Goal: Task Accomplishment & Management: Complete application form

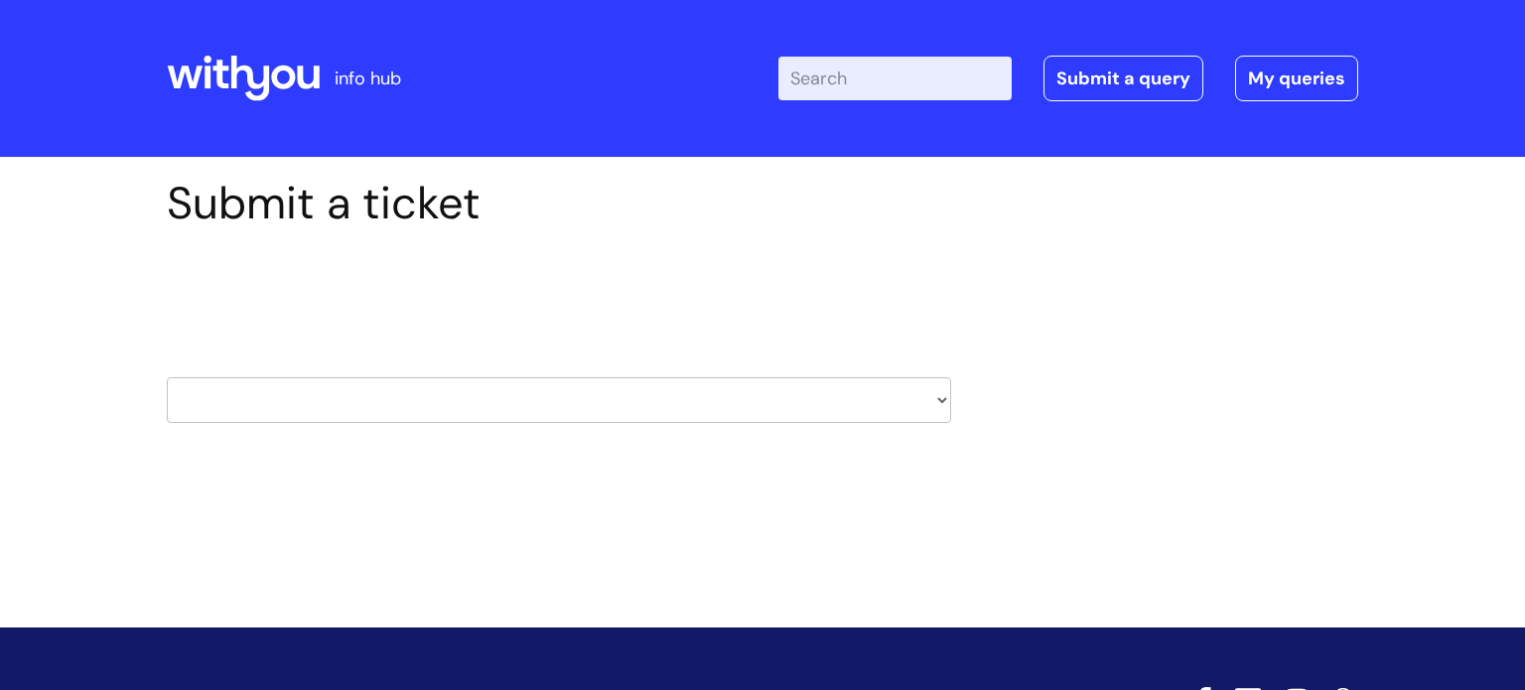
click at [220, 382] on select "HR / People IT and Support Clinical Drug Alerts Finance Accounts Data Support T…" at bounding box center [559, 400] width 784 height 46
click at [208, 393] on select "HR / People IT and Support Clinical Drug Alerts Finance Accounts Data Support T…" at bounding box center [559, 400] width 784 height 46
click at [207, 397] on select "HR / People IT and Support Clinical Drug Alerts Finance Accounts Data Support T…" at bounding box center [559, 400] width 784 height 46
click at [217, 403] on select "HR / People IT and Support Clinical Drug Alerts Finance Accounts Data Support T…" at bounding box center [559, 400] width 784 height 46
drag, startPoint x: 231, startPoint y: 398, endPoint x: 358, endPoint y: 408, distance: 127.5
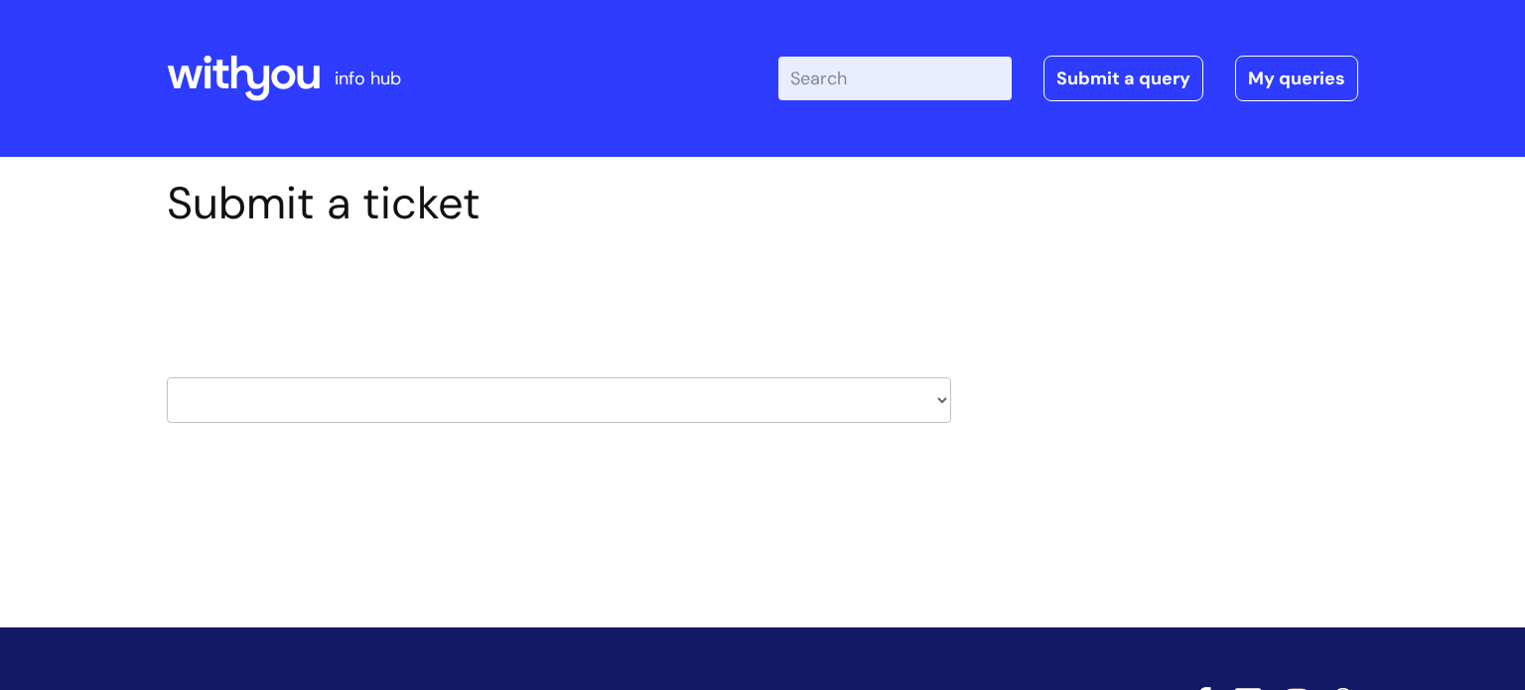
click at [255, 401] on select "HR / People IT and Support Clinical Drug Alerts Finance Accounts Data Support T…" at bounding box center [559, 400] width 784 height 46
select select "payroll"
click at [167, 377] on select "HR / People IT and Support Clinical Drug Alerts Finance Accounts Data Support T…" at bounding box center [559, 400] width 784 height 46
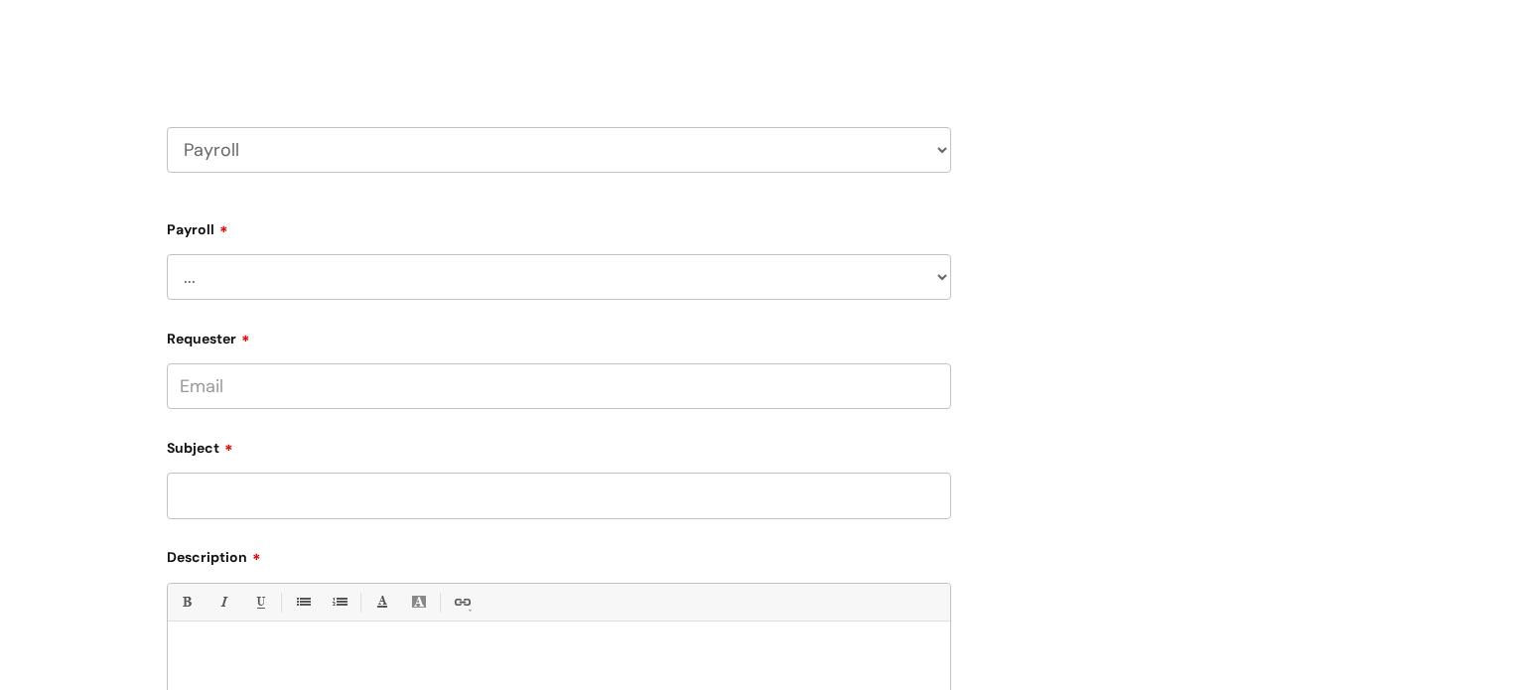
scroll to position [265, 0]
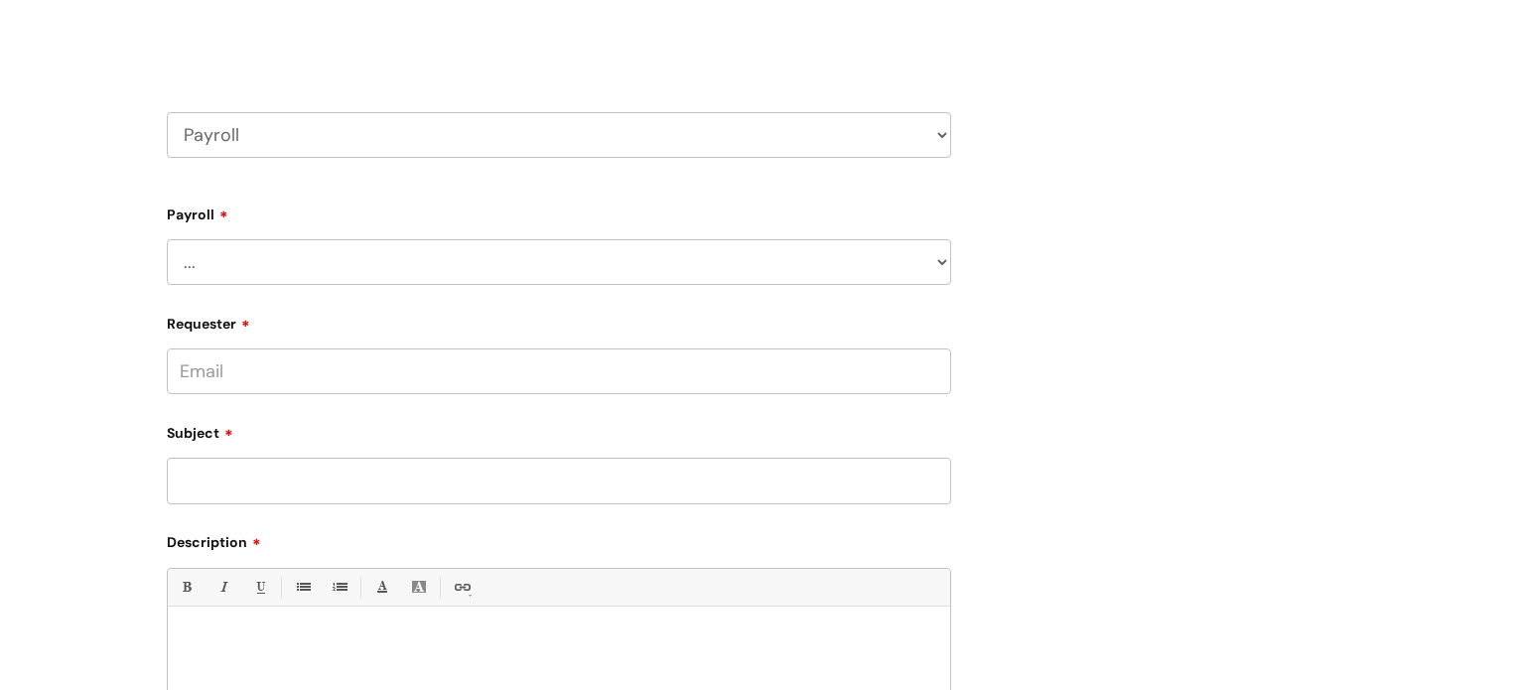
click at [270, 375] on input "Requester" at bounding box center [559, 371] width 784 height 46
click at [261, 354] on input "Requester" at bounding box center [559, 371] width 784 height 46
click at [256, 346] on div "Requester [PERSON_NAME]" at bounding box center [559, 351] width 784 height 88
click at [239, 369] on input "[PERSON_NAME]" at bounding box center [559, 371] width 784 height 46
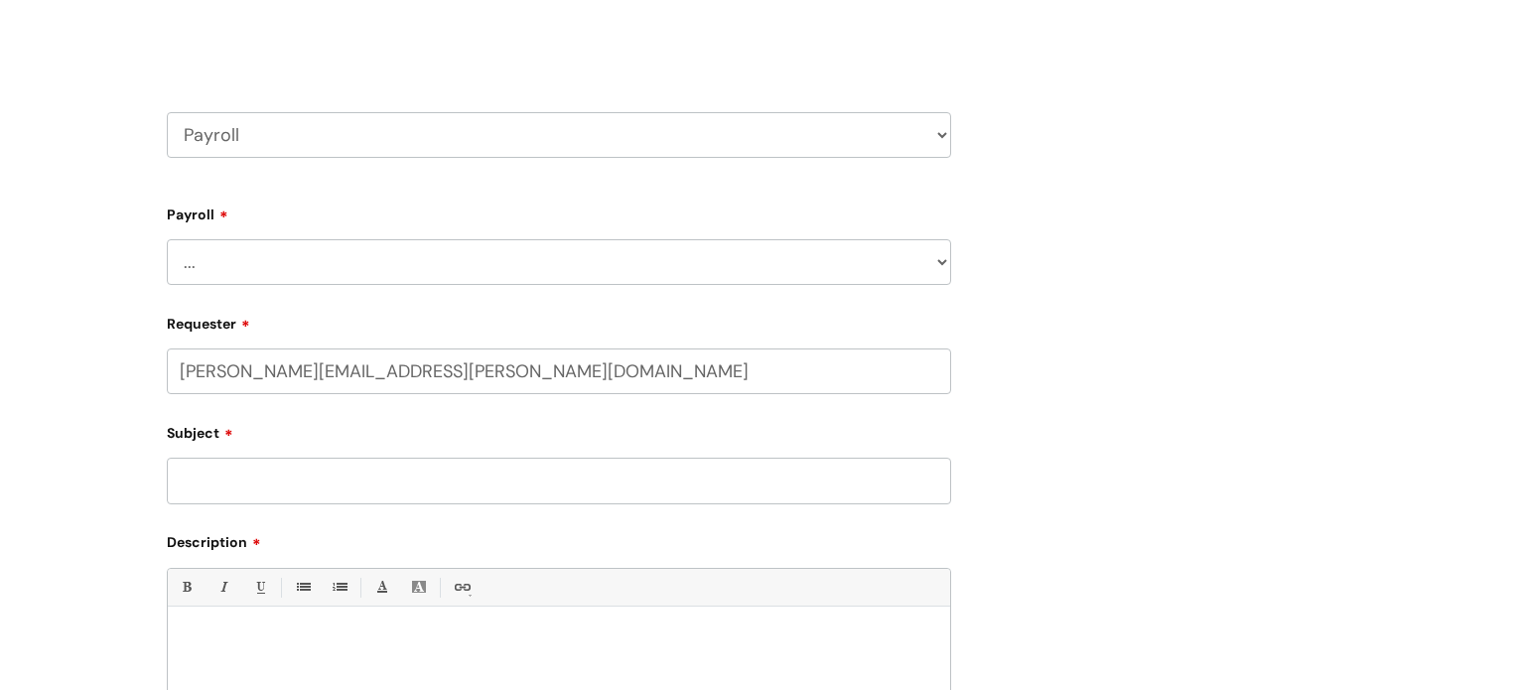
type input "[PERSON_NAME][EMAIL_ADDRESS][PERSON_NAME][DOMAIN_NAME]"
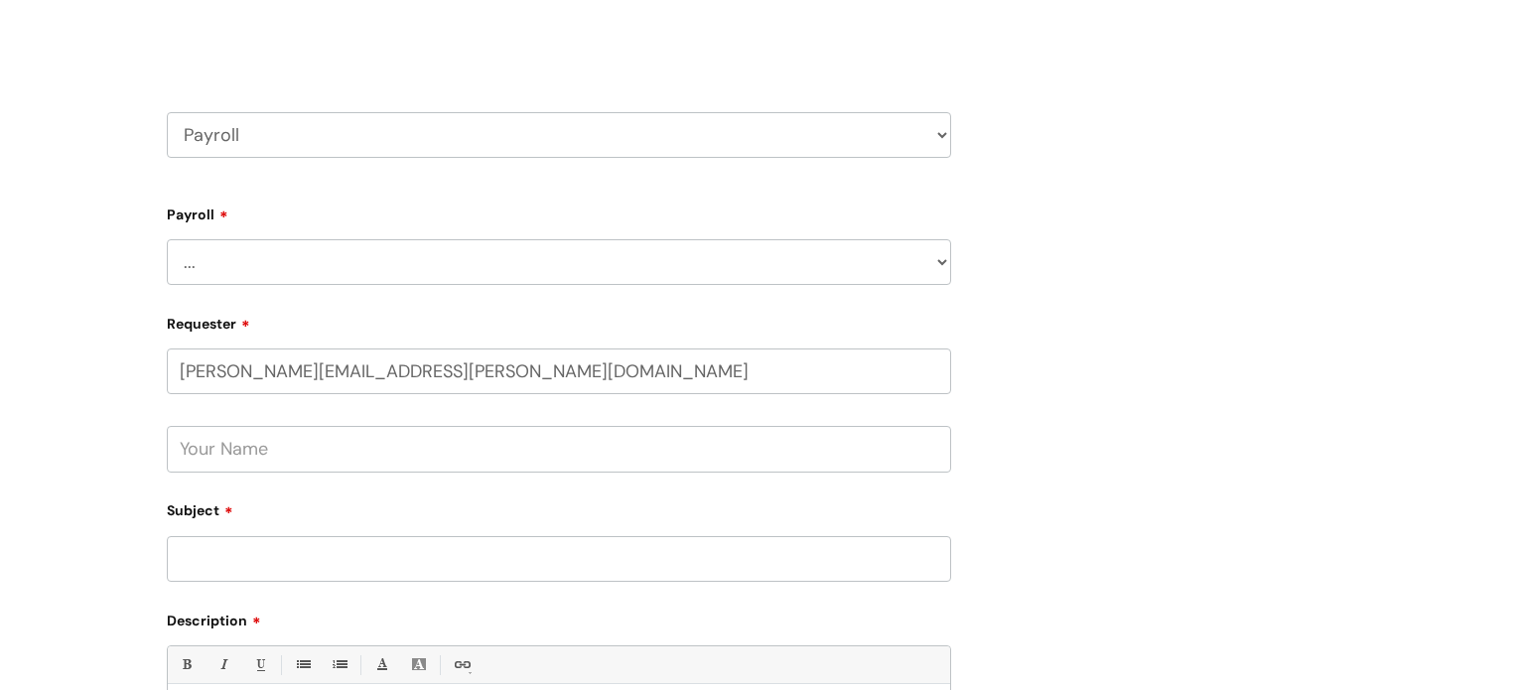
click at [438, 441] on input "text" at bounding box center [559, 449] width 784 height 46
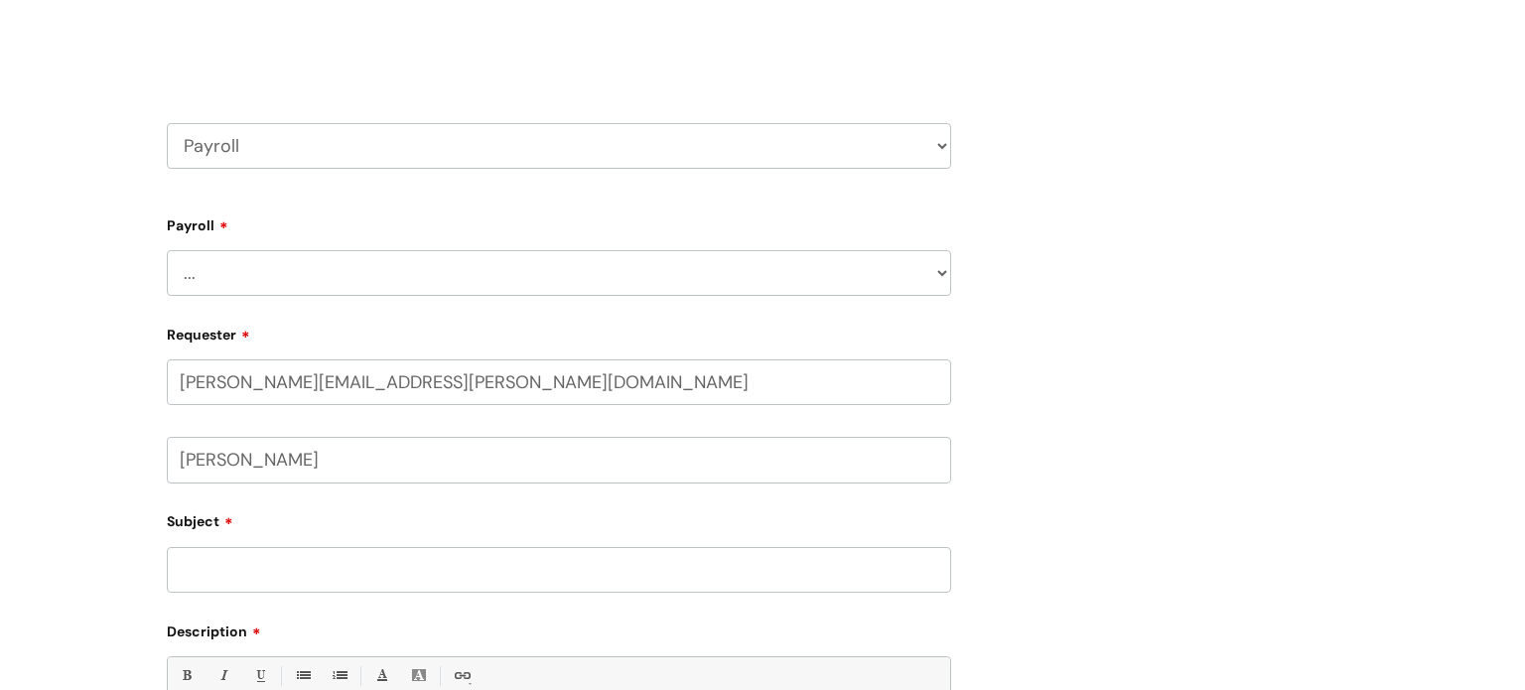
type input "[PERSON_NAME]"
click at [200, 565] on input "Subject" at bounding box center [559, 570] width 784 height 46
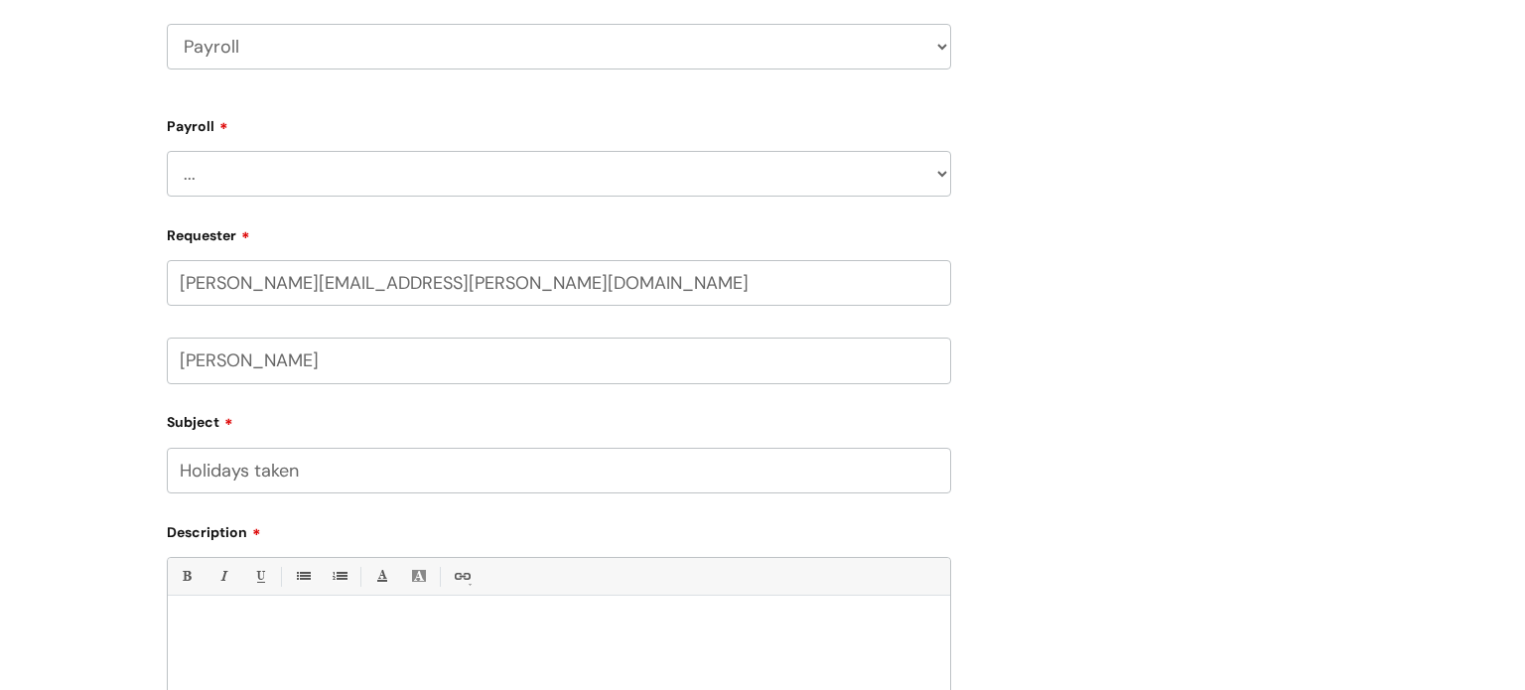
scroll to position [412, 0]
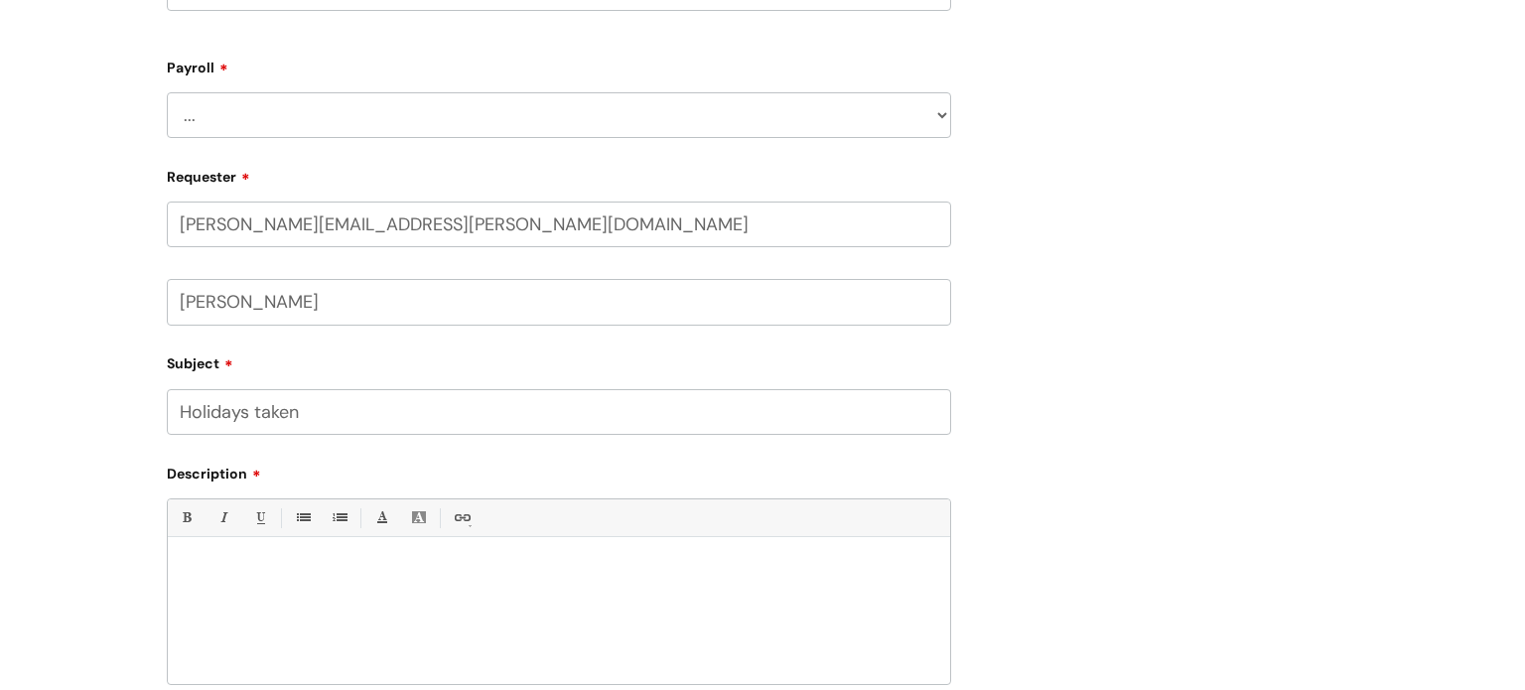
type input "Holidays taken"
drag, startPoint x: 289, startPoint y: 603, endPoint x: 274, endPoint y: 583, distance: 24.8
click at [290, 600] on div at bounding box center [559, 615] width 782 height 137
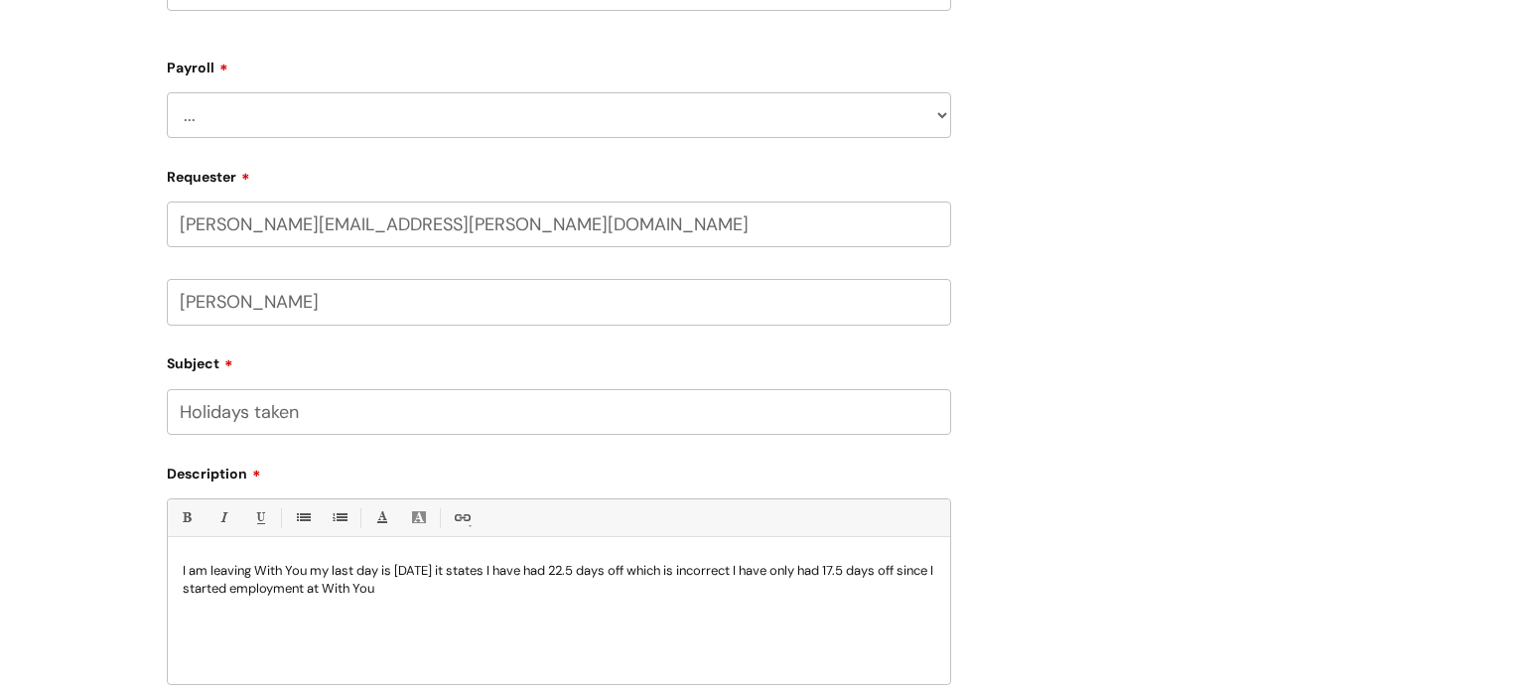
click at [539, 569] on p "I am leaving With You my last day is [DATE] it states I have had 22.5 days off …" at bounding box center [559, 580] width 753 height 36
click at [536, 587] on p "I am leaving With You my last day is [DATE] it states on I [GEOGRAPHIC_DATA] I …" at bounding box center [559, 580] width 753 height 36
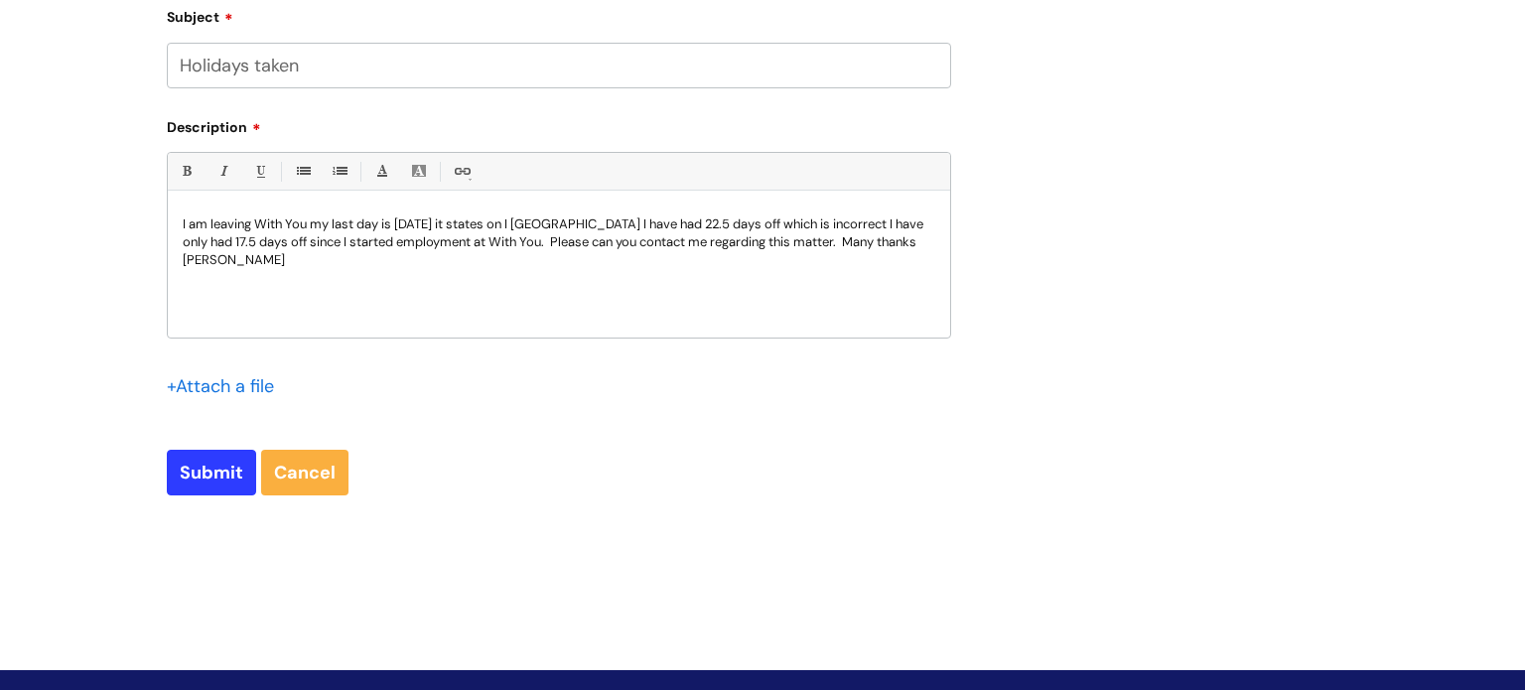
scroll to position [840, 0]
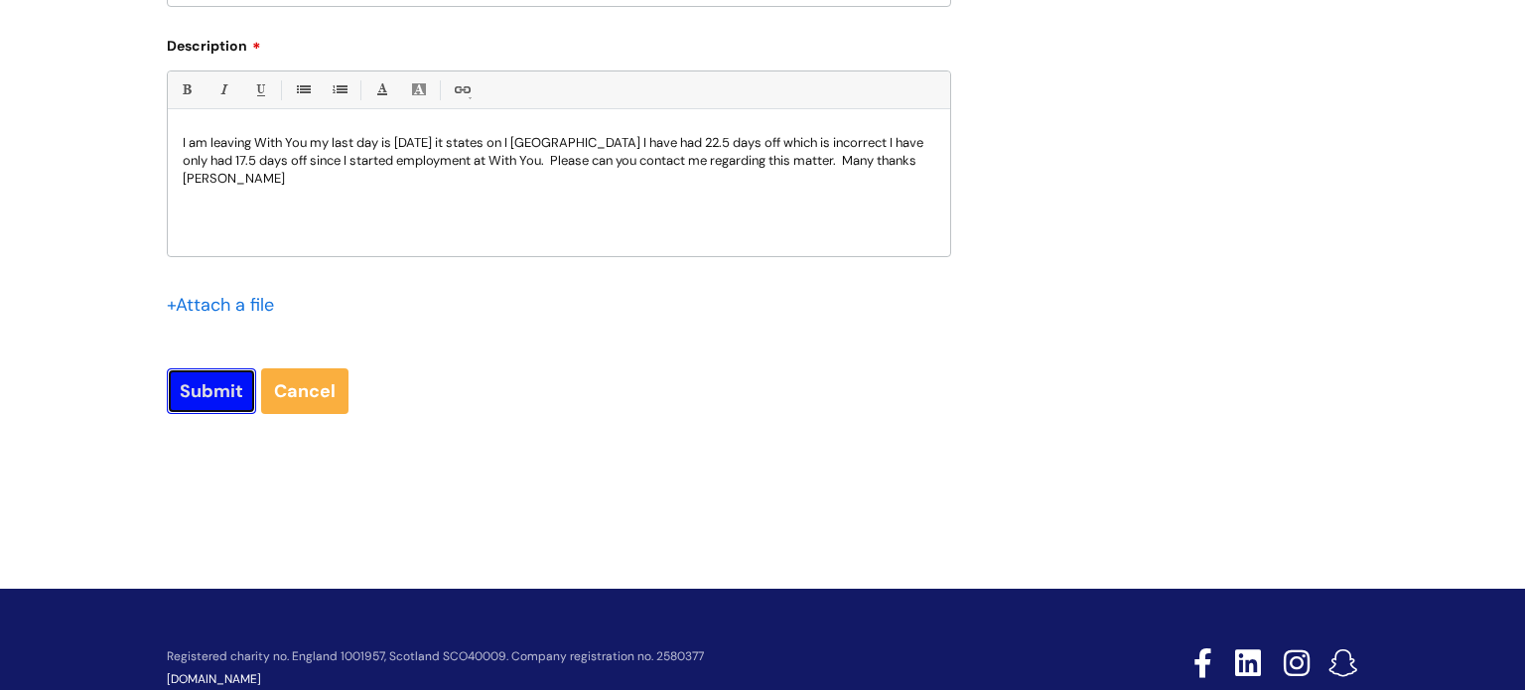
click at [193, 392] on input "Submit" at bounding box center [211, 391] width 89 height 46
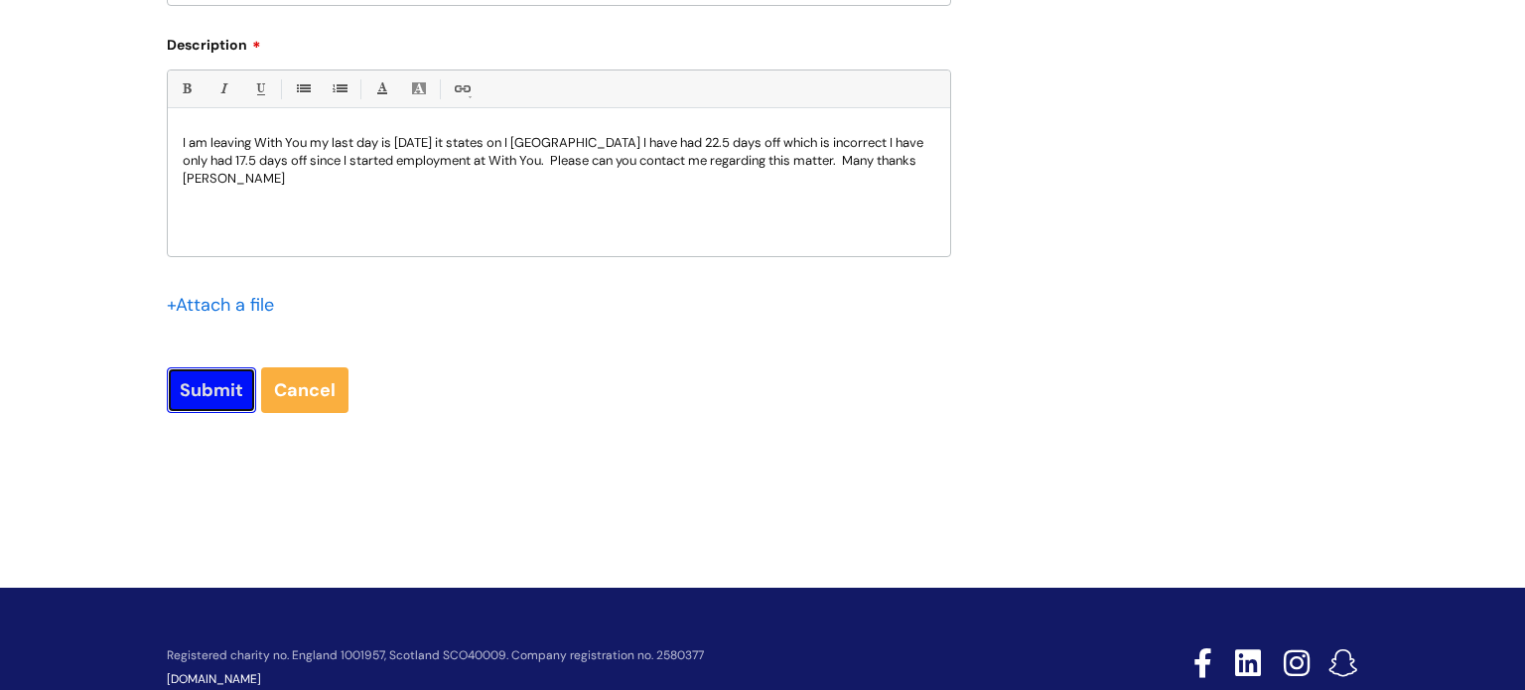
click at [218, 387] on input "Submit" at bounding box center [211, 390] width 89 height 46
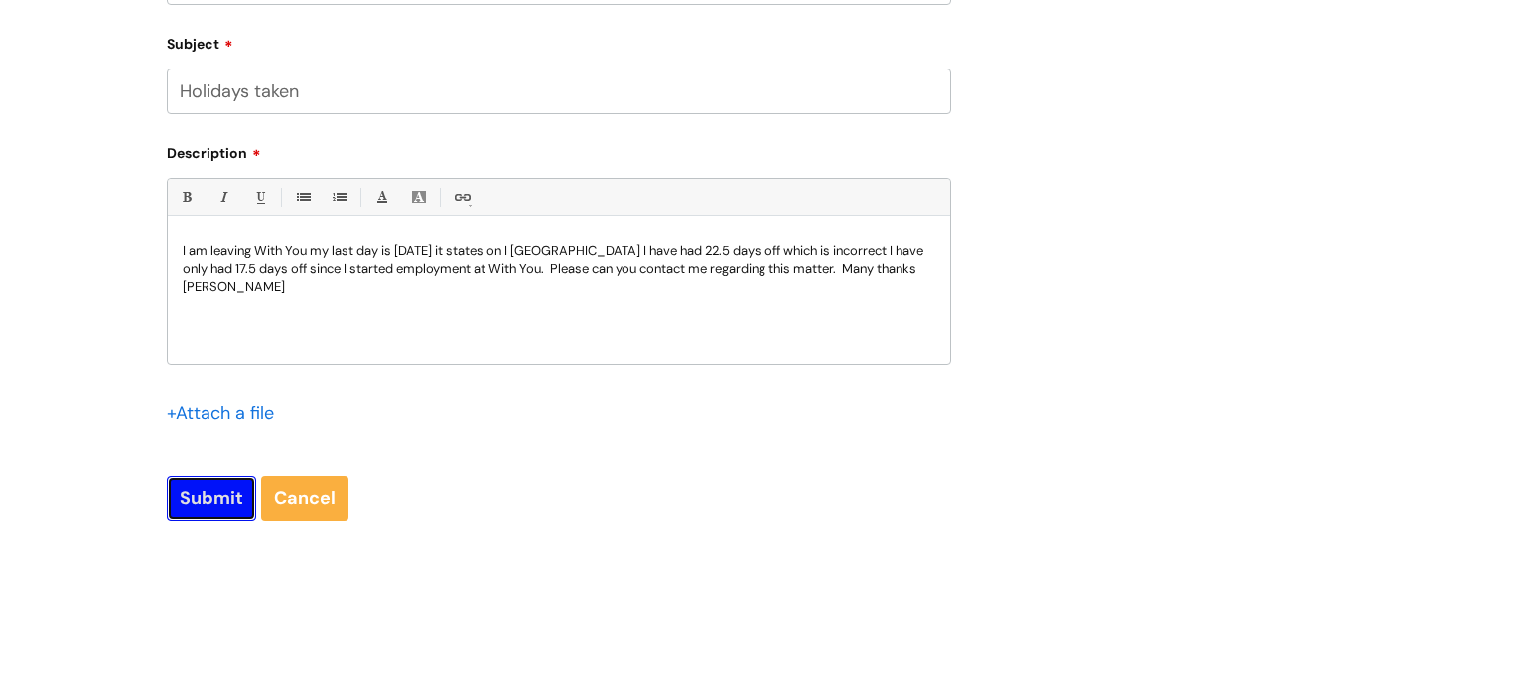
scroll to position [766, 0]
click at [208, 502] on input "Submit" at bounding box center [211, 502] width 89 height 46
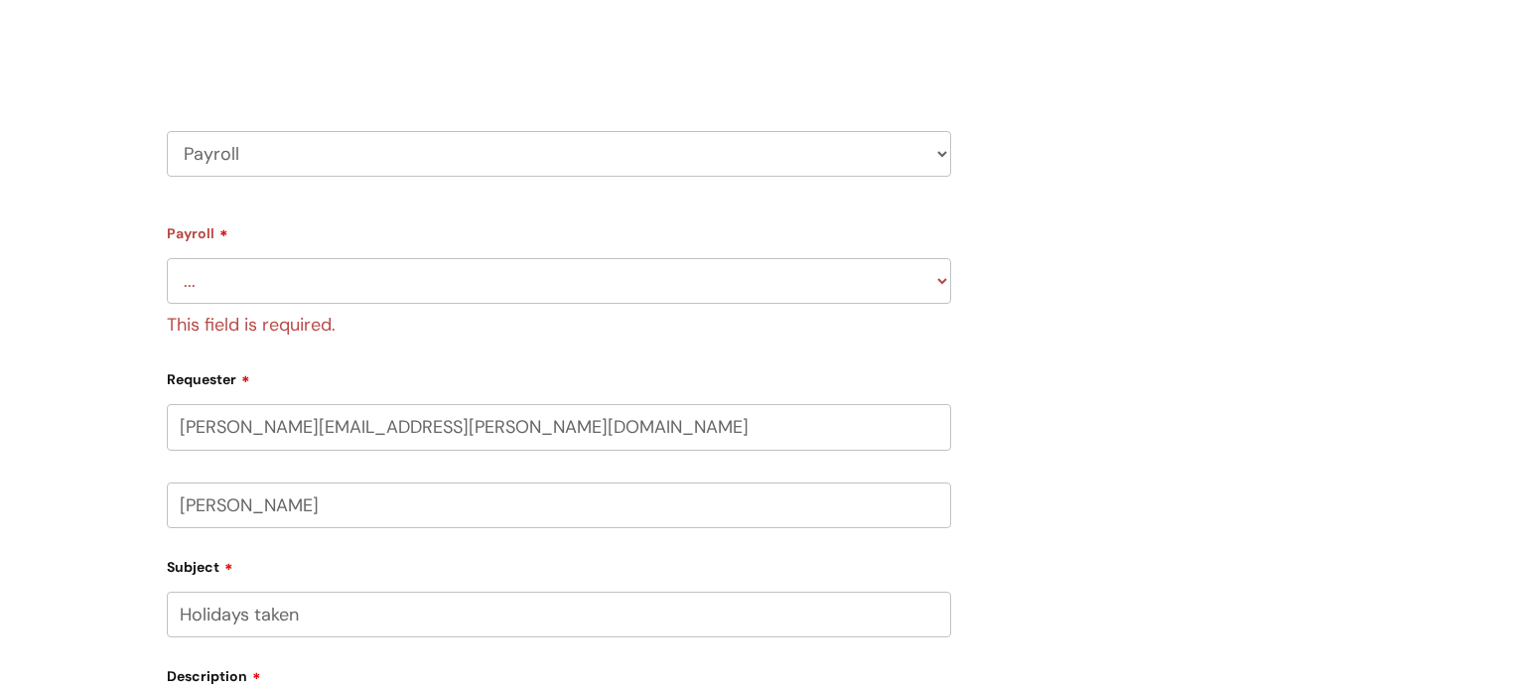
scroll to position [389, 0]
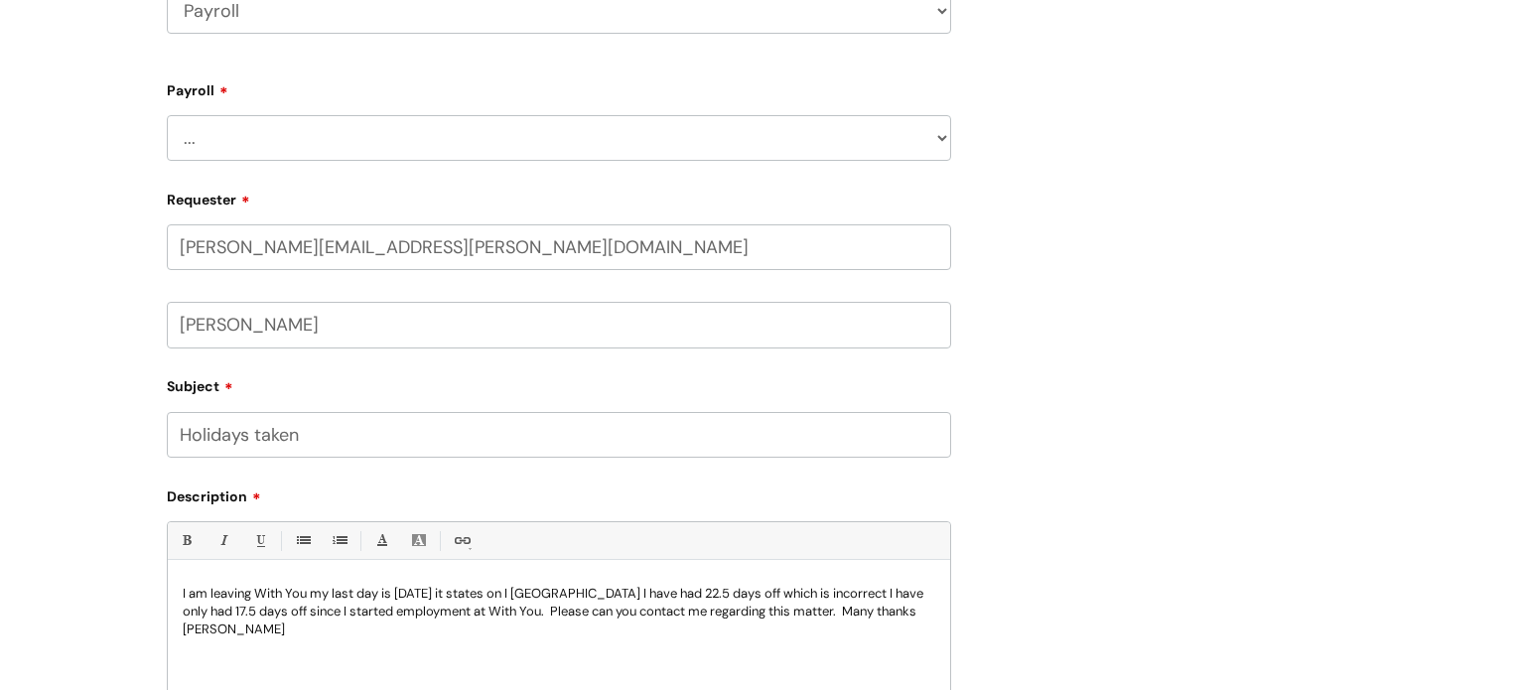
drag, startPoint x: 330, startPoint y: 131, endPoint x: 660, endPoint y: 143, distance: 330.8
click at [336, 131] on select "... New Hires bank details/starter checklist forms Payroll queries Receiving in…" at bounding box center [559, 138] width 784 height 46
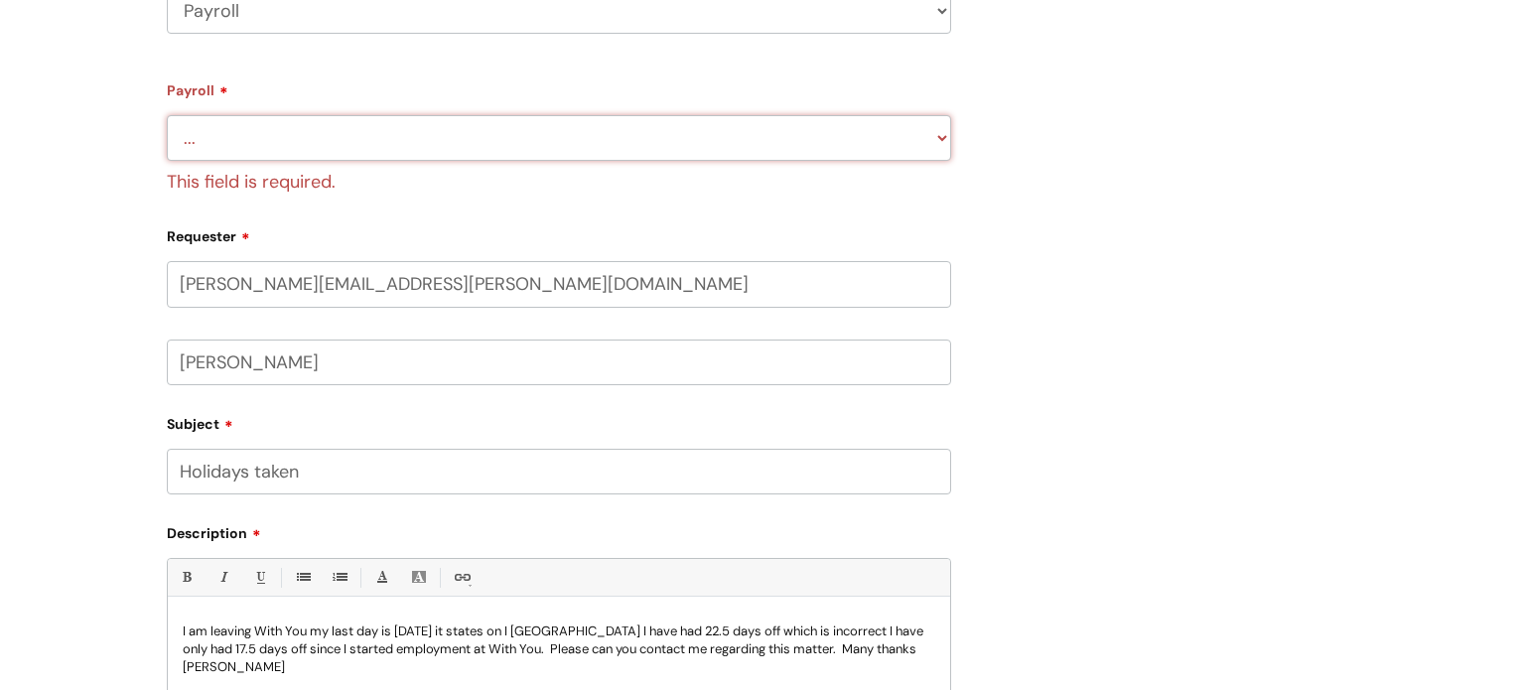
select select "Payroll queries"
click at [167, 115] on select "... New Hires bank details/starter checklist forms Payroll queries Receiving in…" at bounding box center [559, 138] width 784 height 46
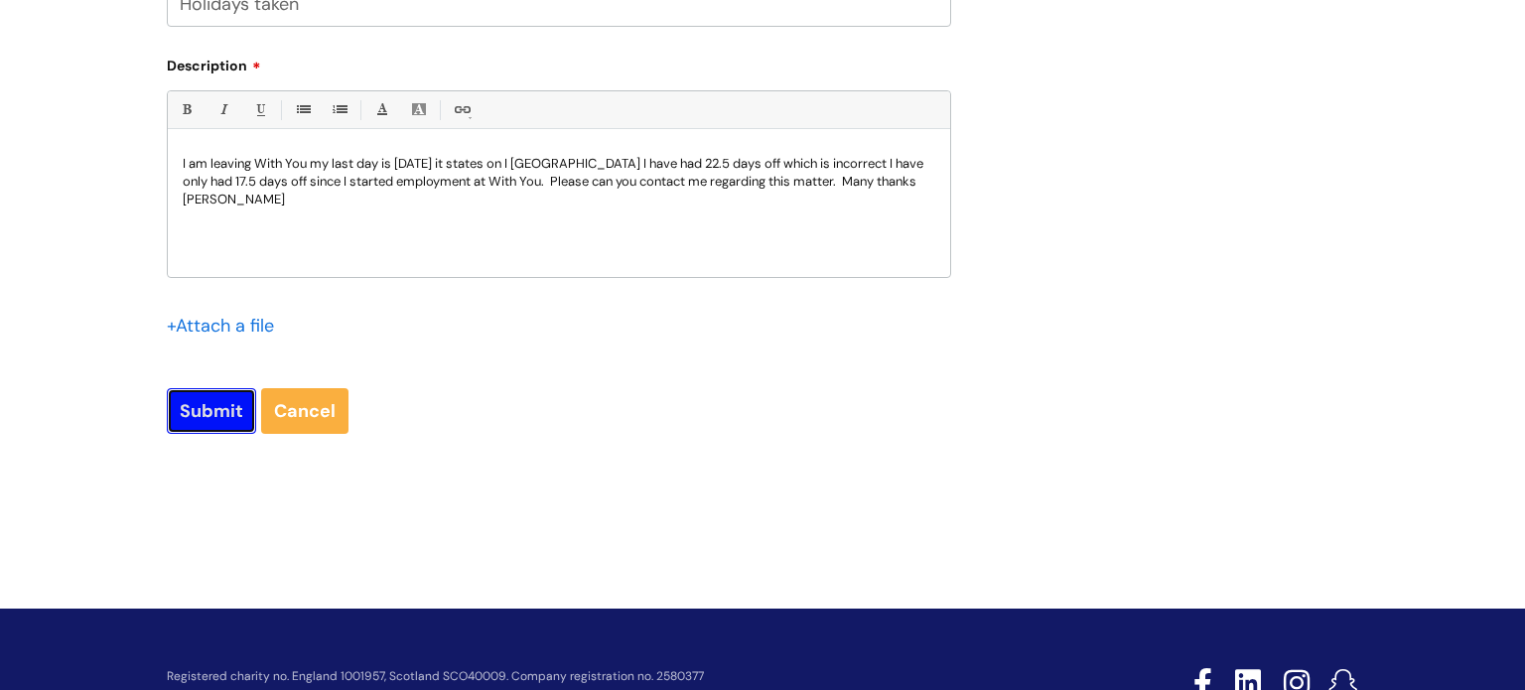
click at [194, 416] on input "Submit" at bounding box center [211, 411] width 89 height 46
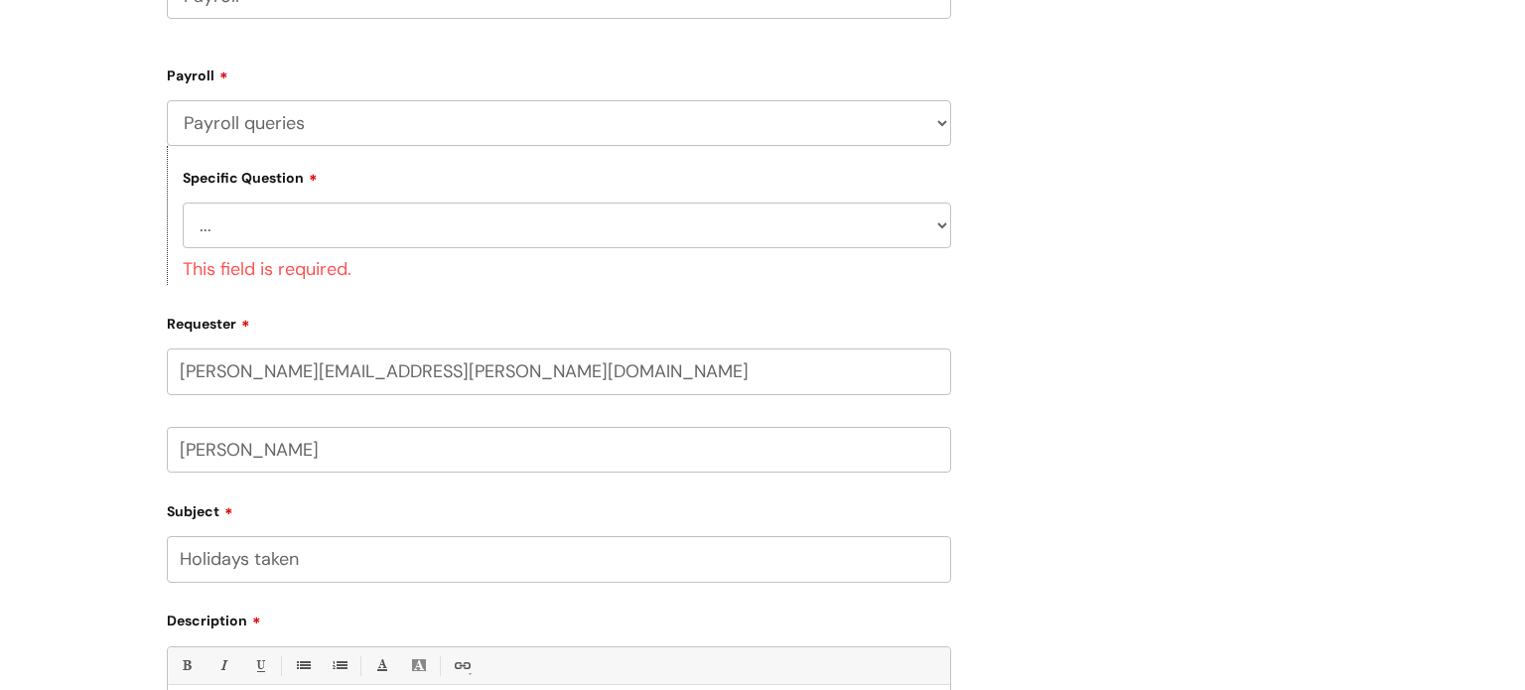
scroll to position [401, 0]
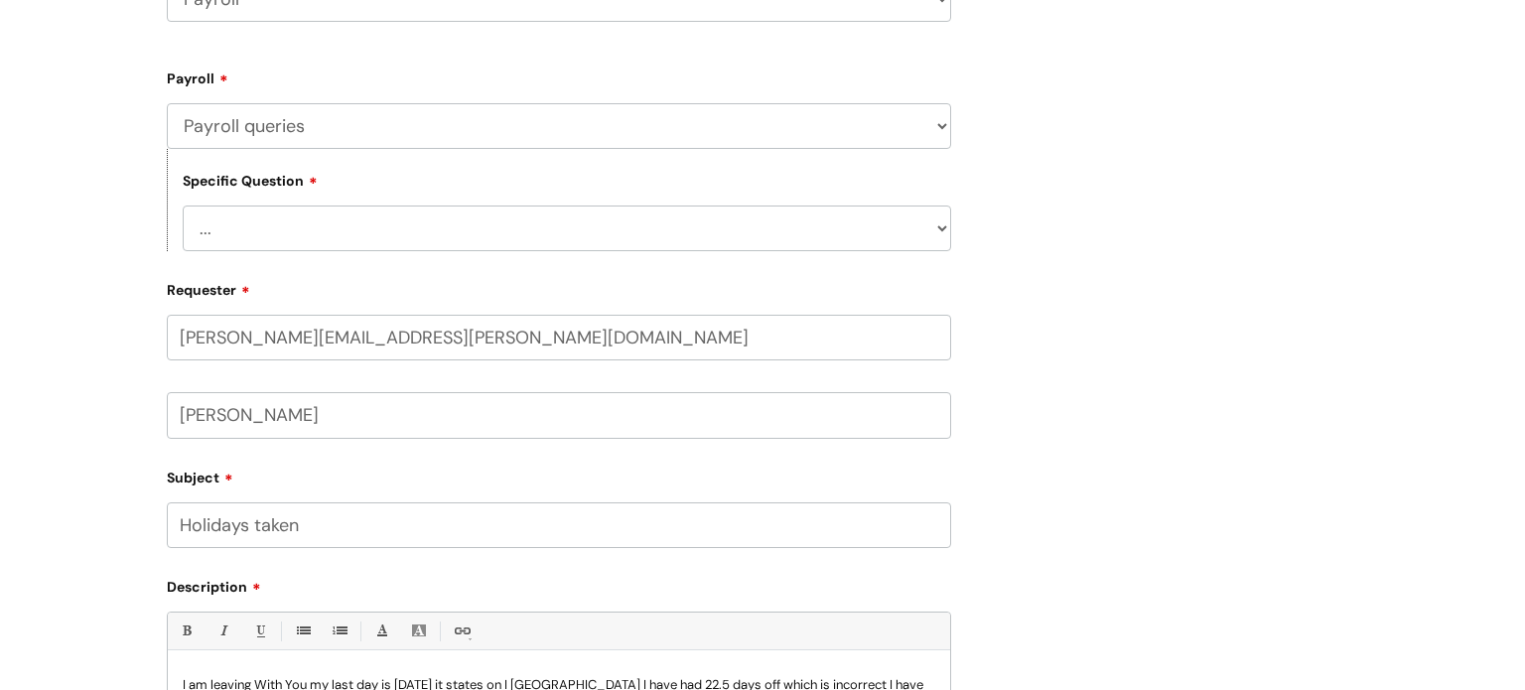
click at [932, 230] on select "... Changes queries Timesheet queries Salary and absence queries" at bounding box center [567, 229] width 768 height 46
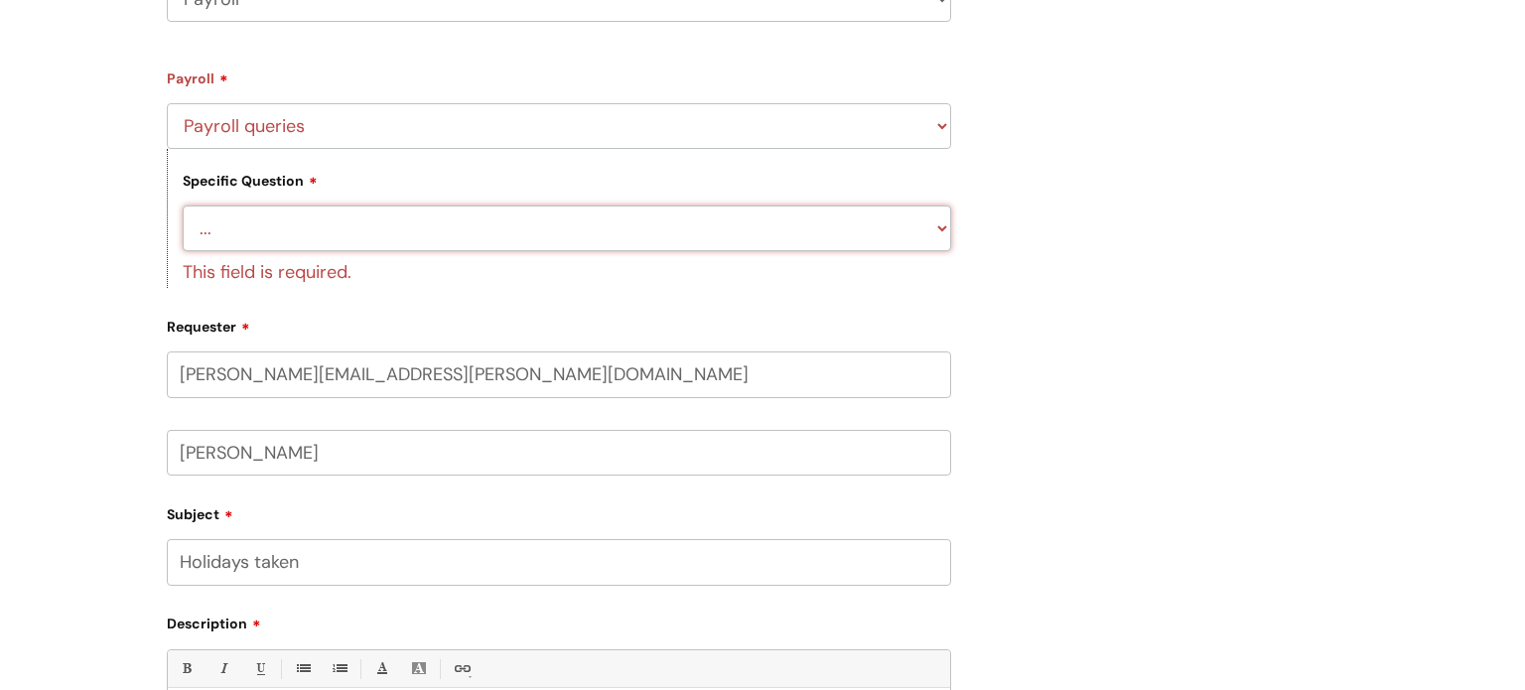
select select "Salary and absence queries"
click at [183, 206] on select "... Changes queries Timesheet queries Salary and absence queries" at bounding box center [567, 229] width 768 height 46
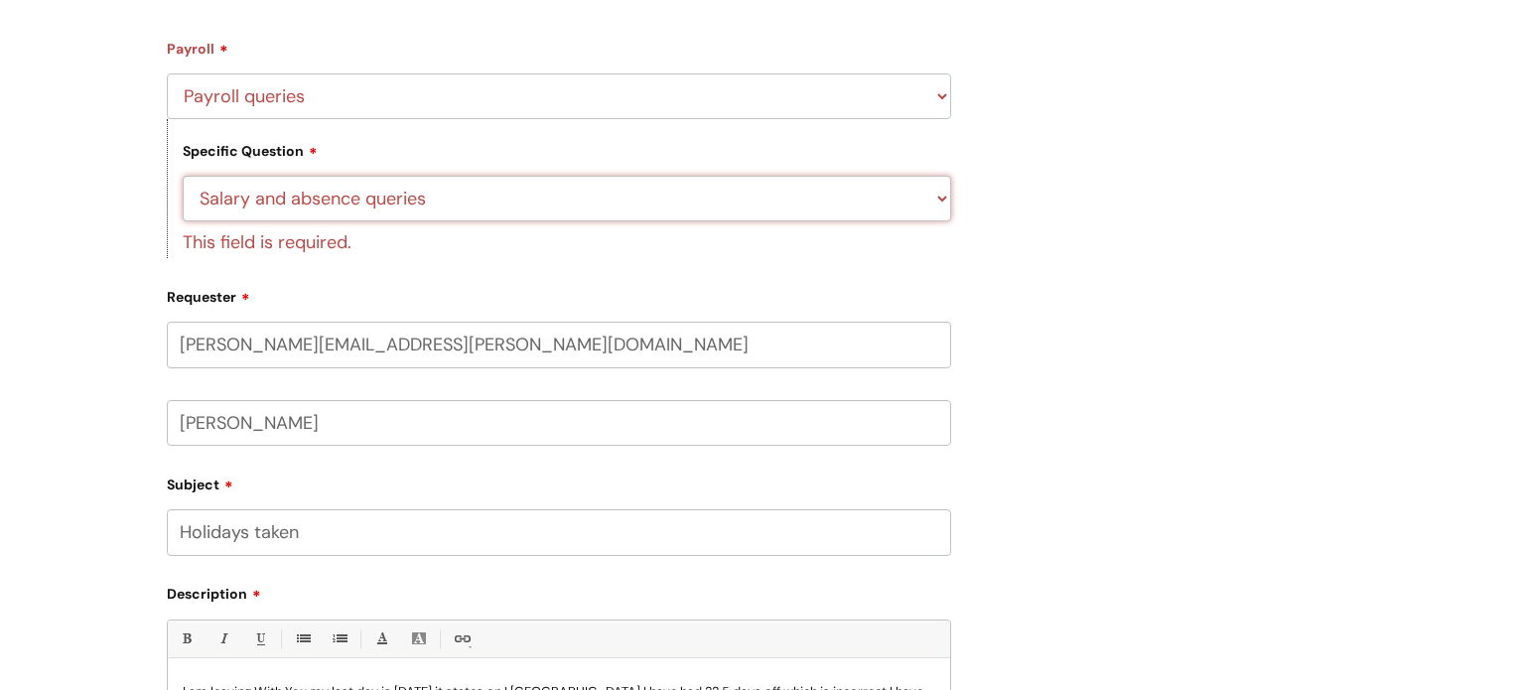
scroll to position [445, 0]
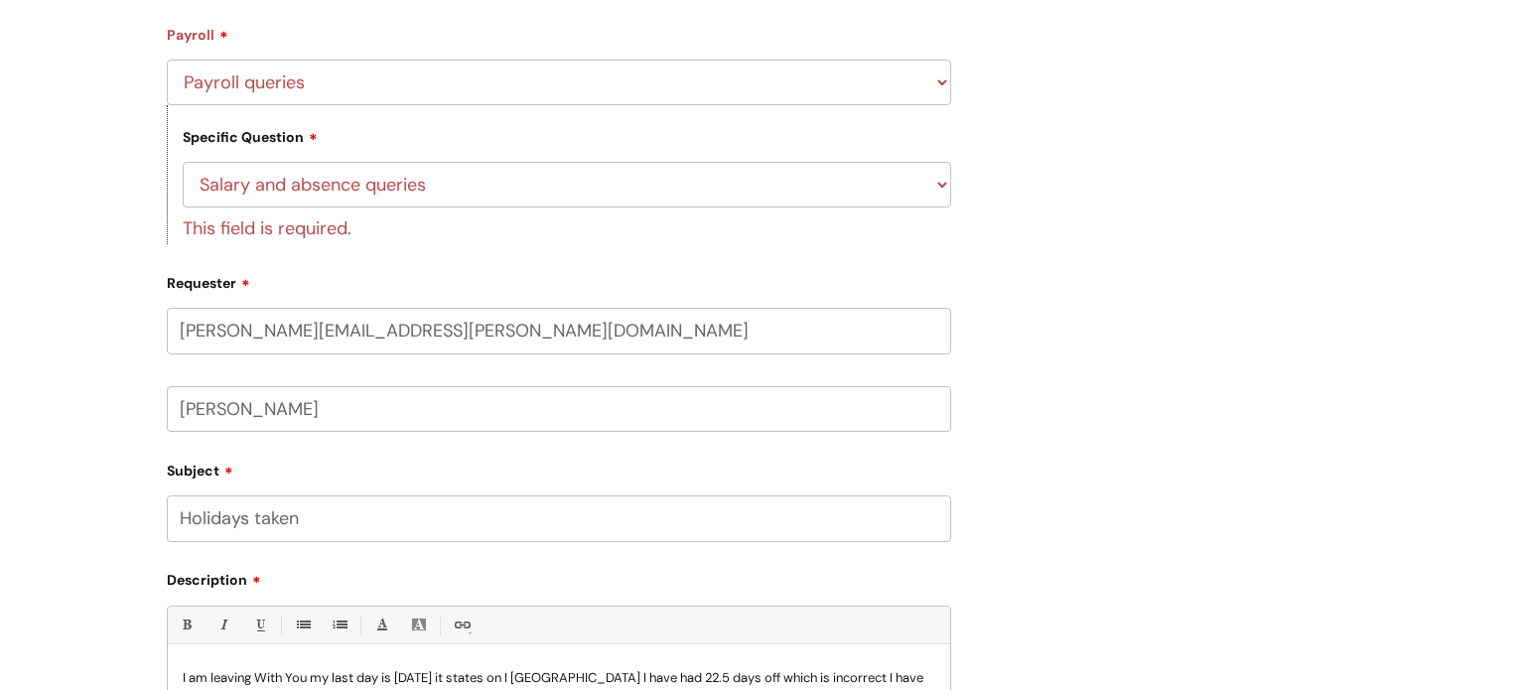
click at [551, 298] on div "Requester [PERSON_NAME][EMAIL_ADDRESS][PERSON_NAME][DOMAIN_NAME] [PERSON_NAME]" at bounding box center [559, 349] width 784 height 166
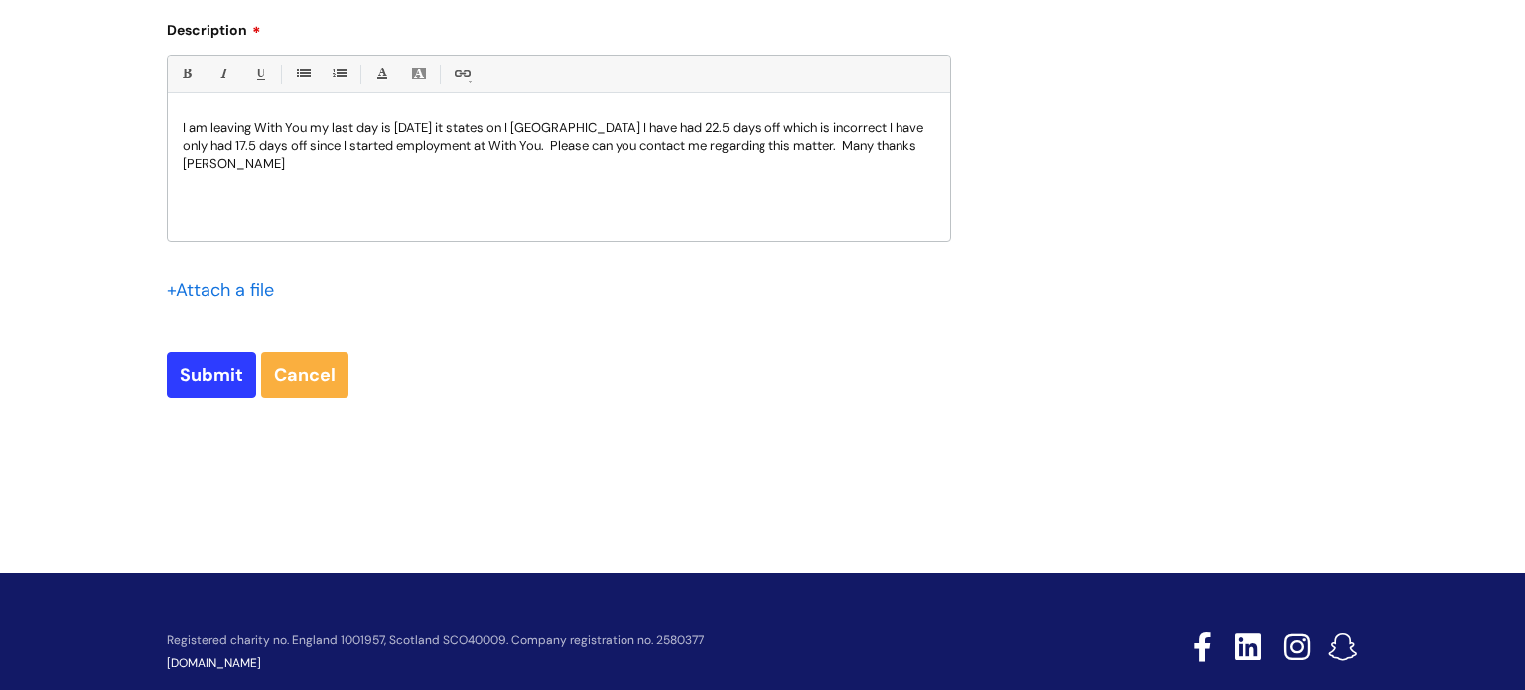
scroll to position [1001, 0]
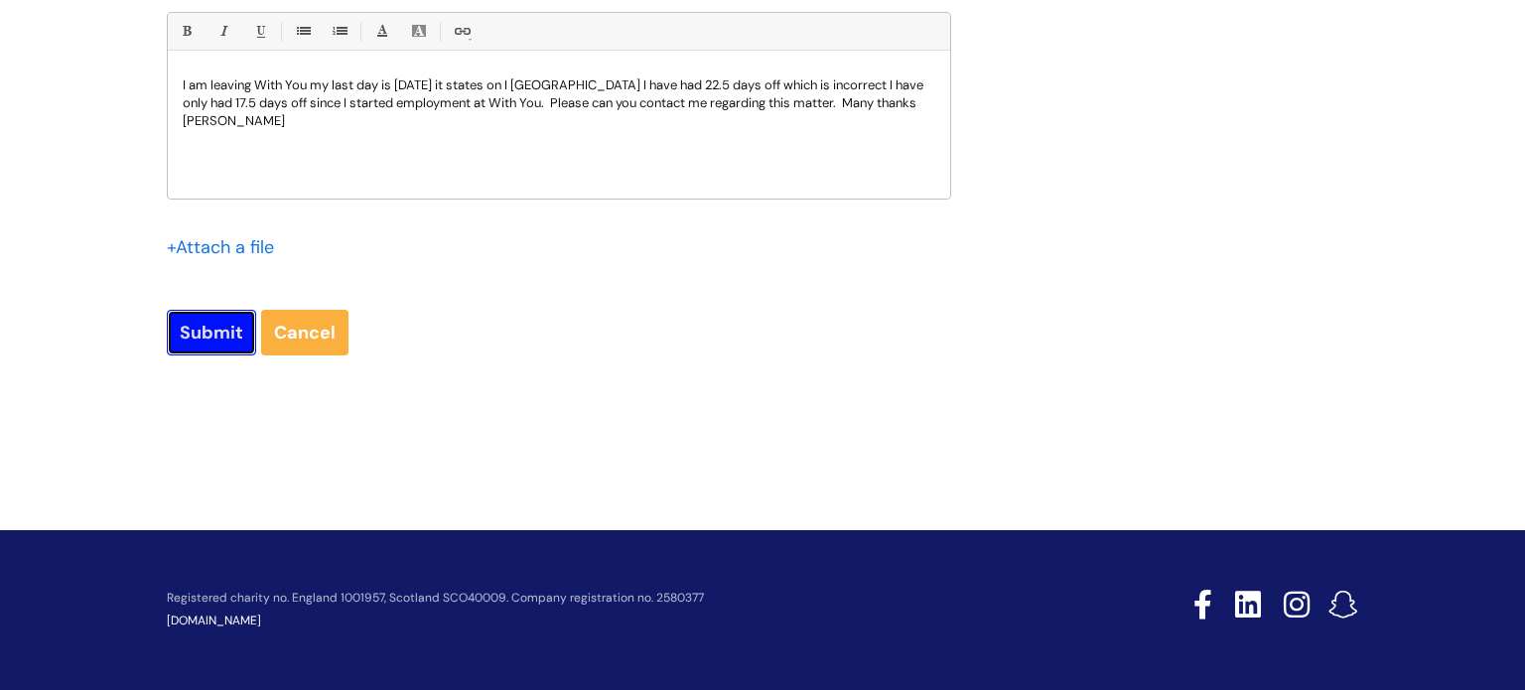
click at [206, 330] on input "Submit" at bounding box center [211, 333] width 89 height 46
type input "Please Wait..."
